Goal: Task Accomplishment & Management: Manage account settings

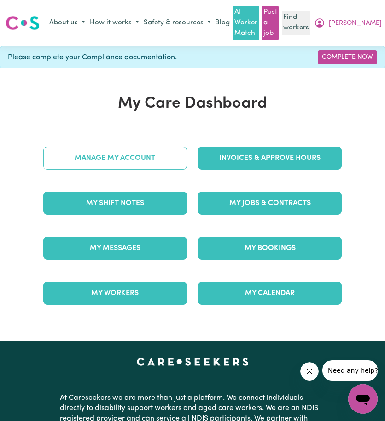
click at [118, 151] on link "Manage My Account" at bounding box center [115, 158] width 144 height 23
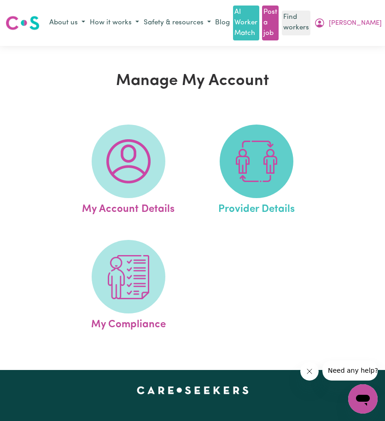
click at [222, 169] on span at bounding box center [256, 162] width 74 height 74
select select "NDIS_FUNDING_PLAN_MANAGED"
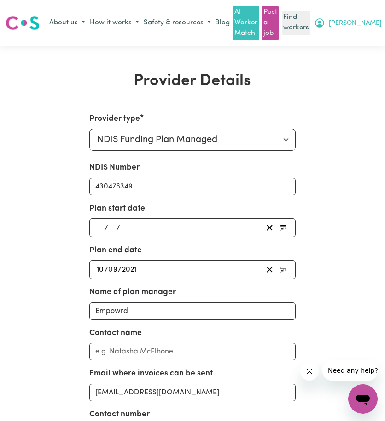
click at [370, 26] on button "[PERSON_NAME]" at bounding box center [347, 23] width 72 height 16
click at [363, 58] on link "Logout" at bounding box center [347, 58] width 73 height 17
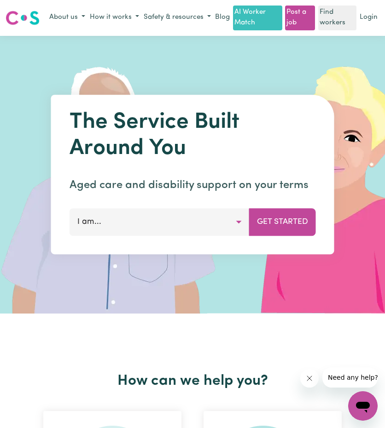
click at [379, 23] on div "Menu About us How it works Safety & resources Blog AI Worker Match Post a job F…" at bounding box center [192, 18] width 385 height 25
click at [378, 25] on div "Menu About us How it works Safety & resources Blog AI Worker Match Post a job F…" at bounding box center [192, 18] width 385 height 25
click at [376, 25] on link "Login" at bounding box center [368, 18] width 22 height 14
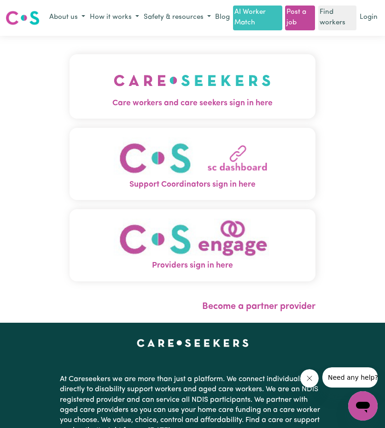
click at [147, 108] on span "Care workers and care seekers sign in here" at bounding box center [191, 104] width 245 height 12
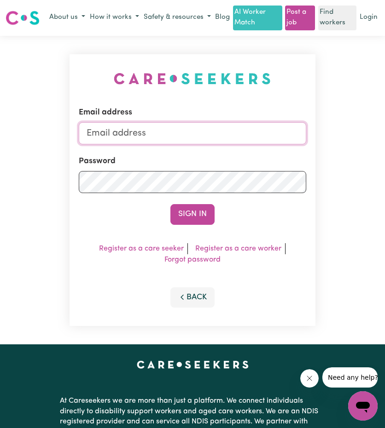
click at [207, 138] on input "Email address" at bounding box center [192, 133] width 227 height 22
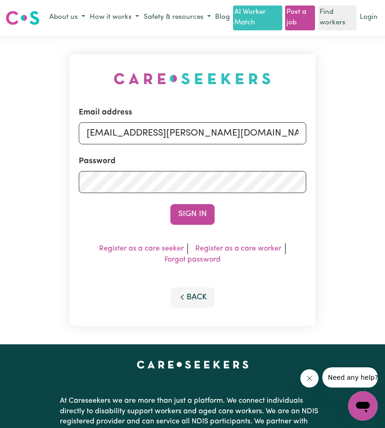
drag, startPoint x: 137, startPoint y: 144, endPoint x: 391, endPoint y: 164, distance: 255.2
click at [374, 163] on div "Email address [EMAIL_ADDRESS][PERSON_NAME][DOMAIN_NAME] Password Sign In Regist…" at bounding box center [192, 190] width 385 height 309
type input "[EMAIL_ADDRESS][DOMAIN_NAME]"
click at [210, 216] on button "Sign In" at bounding box center [192, 214] width 44 height 20
